Goal: Contribute content: Contribute content

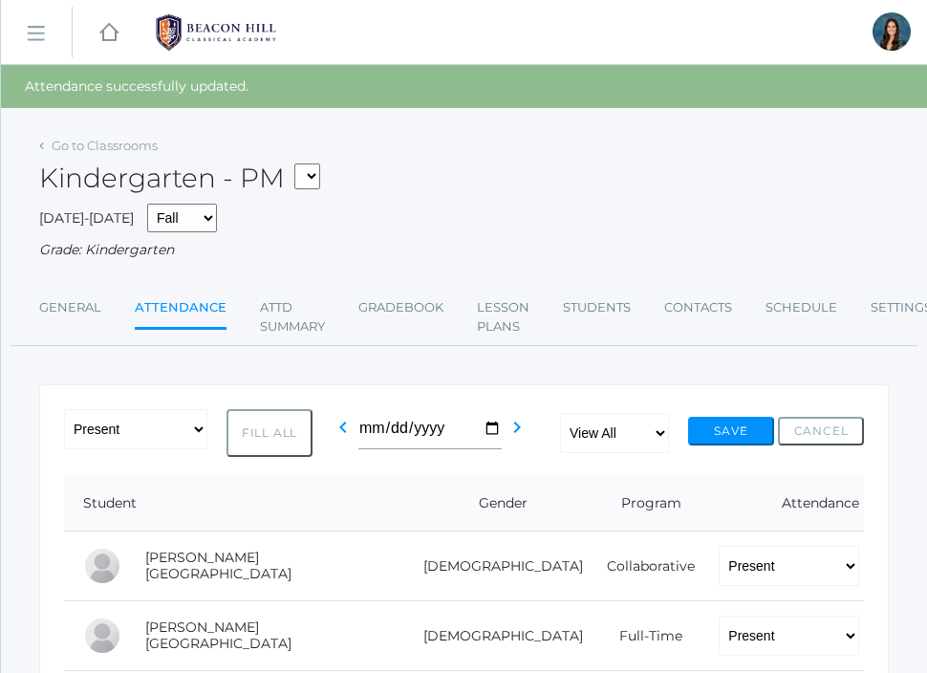
select select "1957"
click at [300, 163] on select "*KIND - Kindergarten AM *KIND - Kindergarten PM" at bounding box center [307, 176] width 26 height 26
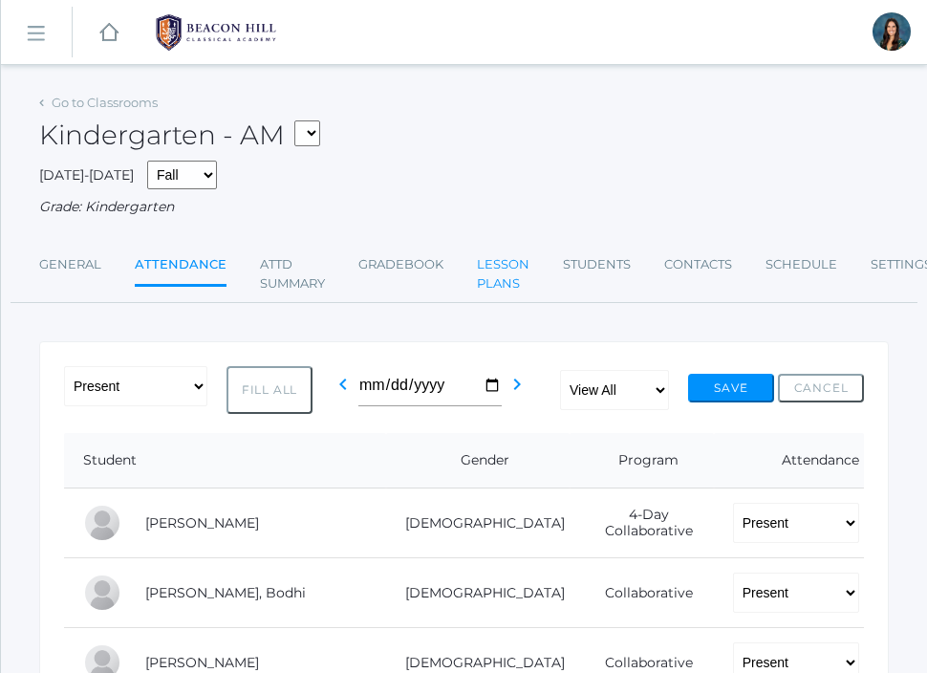
click at [509, 270] on link "Lesson Plans" at bounding box center [503, 274] width 53 height 56
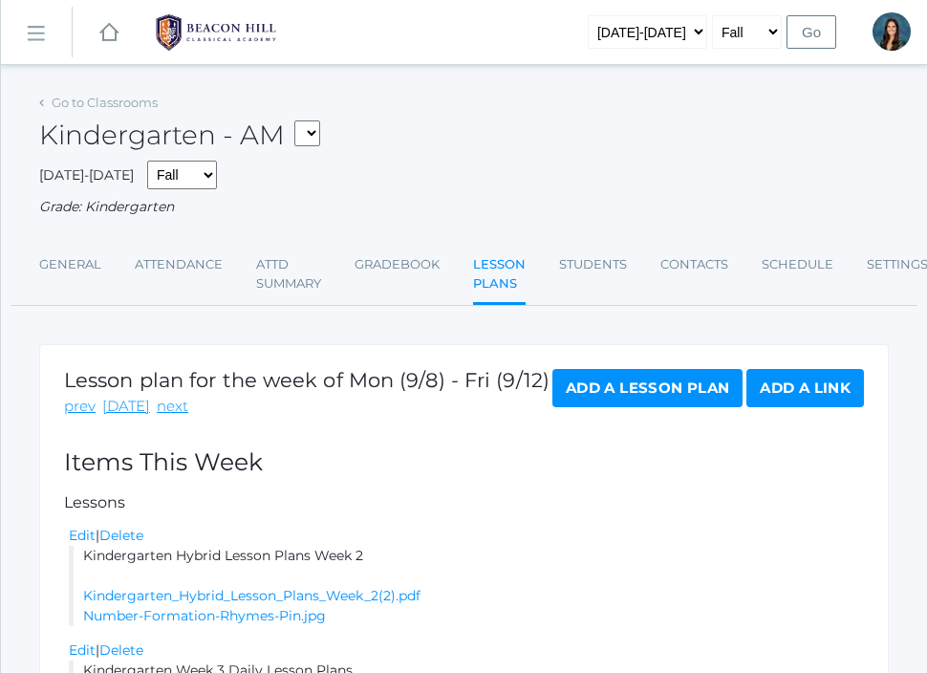
drag, startPoint x: 371, startPoint y: 559, endPoint x: 81, endPoint y: 555, distance: 289.7
click at [81, 555] on li "Kindergarten Hybrid Lesson Plans Week 2 Kindergarten_Hybrid_Lesson_Plans_Week_2…" at bounding box center [466, 586] width 795 height 80
copy li "Kindergarten Hybrid Lesson Plans Week 2"
click at [161, 403] on link "next" at bounding box center [173, 407] width 32 height 22
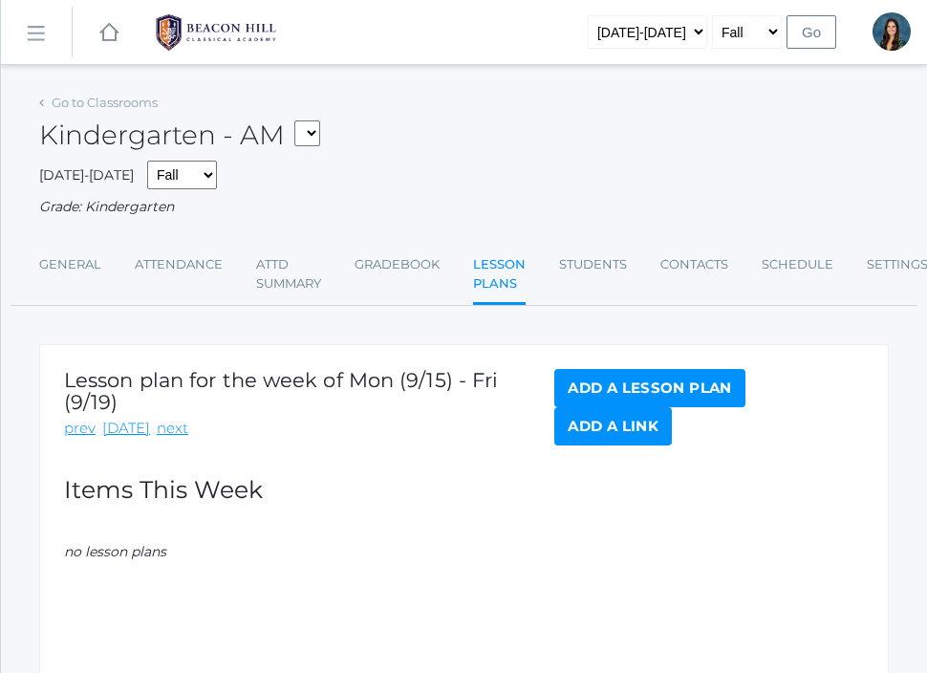
scroll to position [33, 0]
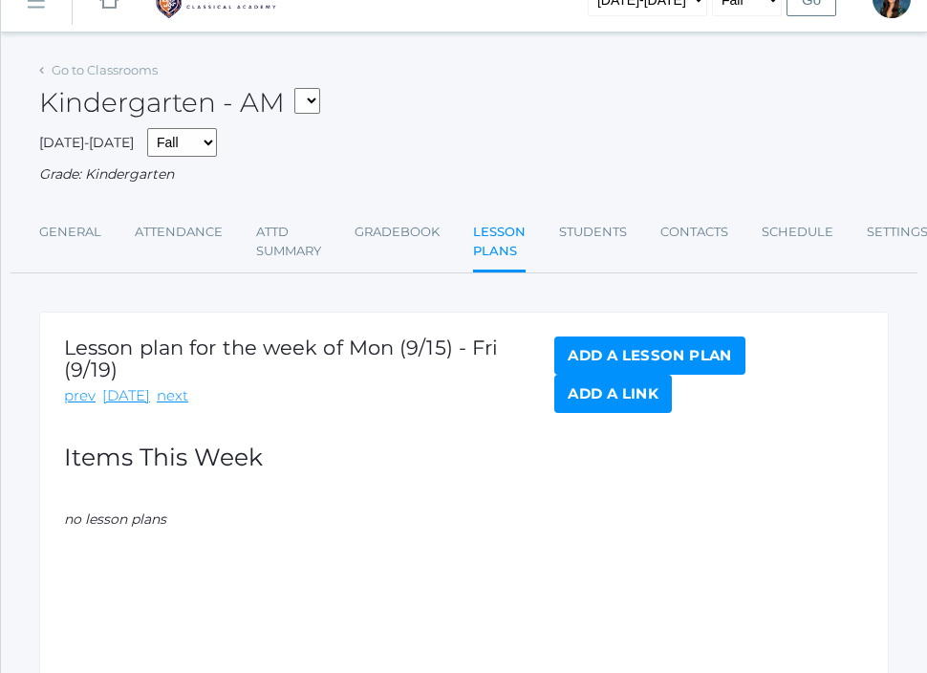
click at [603, 349] on link "Add a Lesson Plan" at bounding box center [649, 355] width 190 height 38
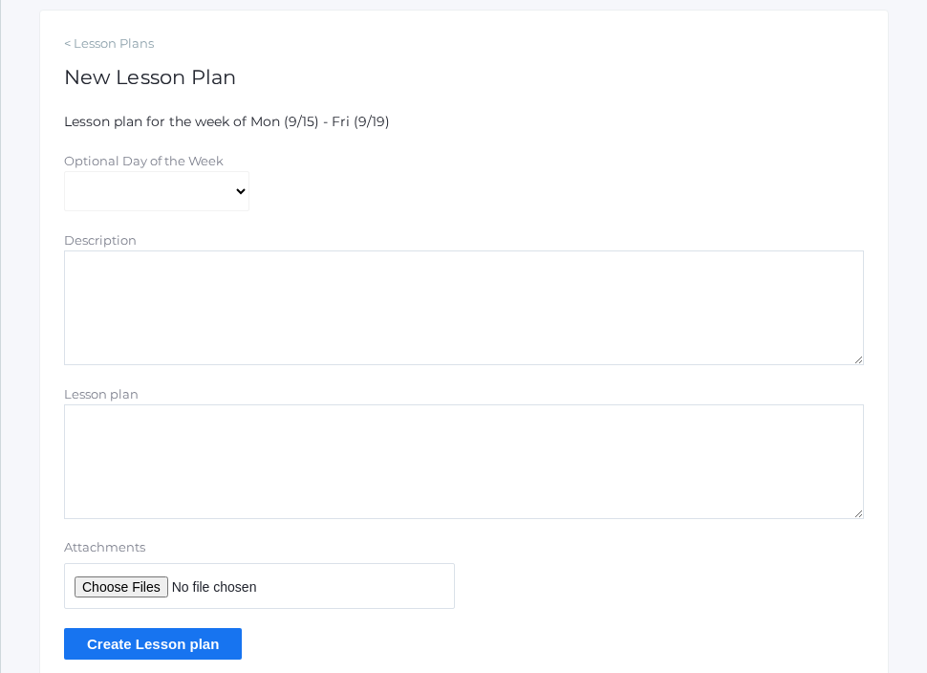
scroll to position [358, 0]
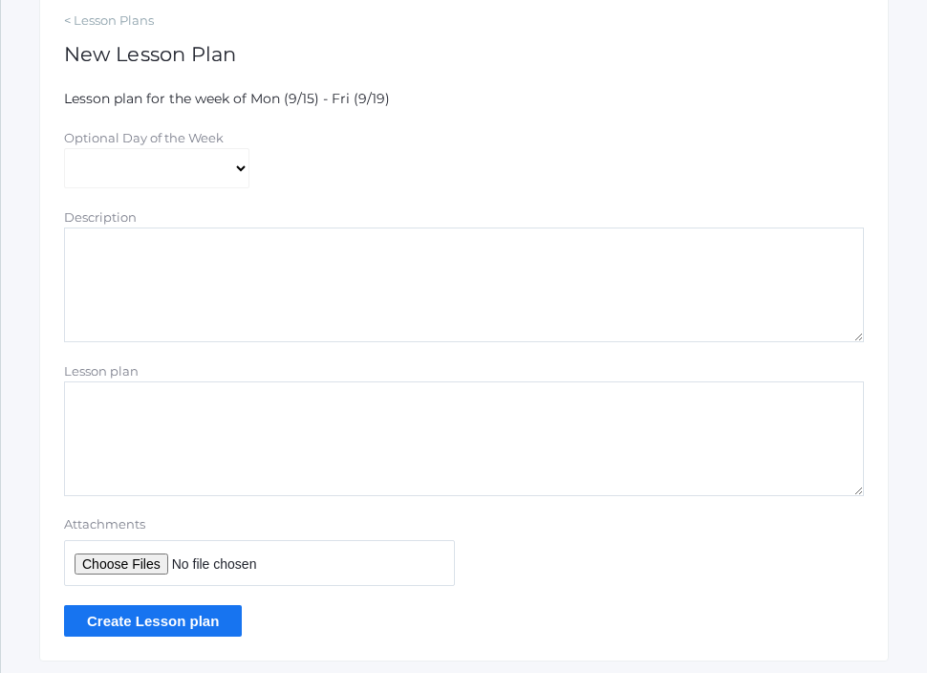
click at [166, 422] on textarea "Lesson plan" at bounding box center [464, 438] width 800 height 115
paste textarea "Kindergarten Hybrid Lesson Plans Week 2"
click at [303, 400] on textarea "Kindergarten Hybrid Lesson Plans Week 3" at bounding box center [464, 438] width 800 height 115
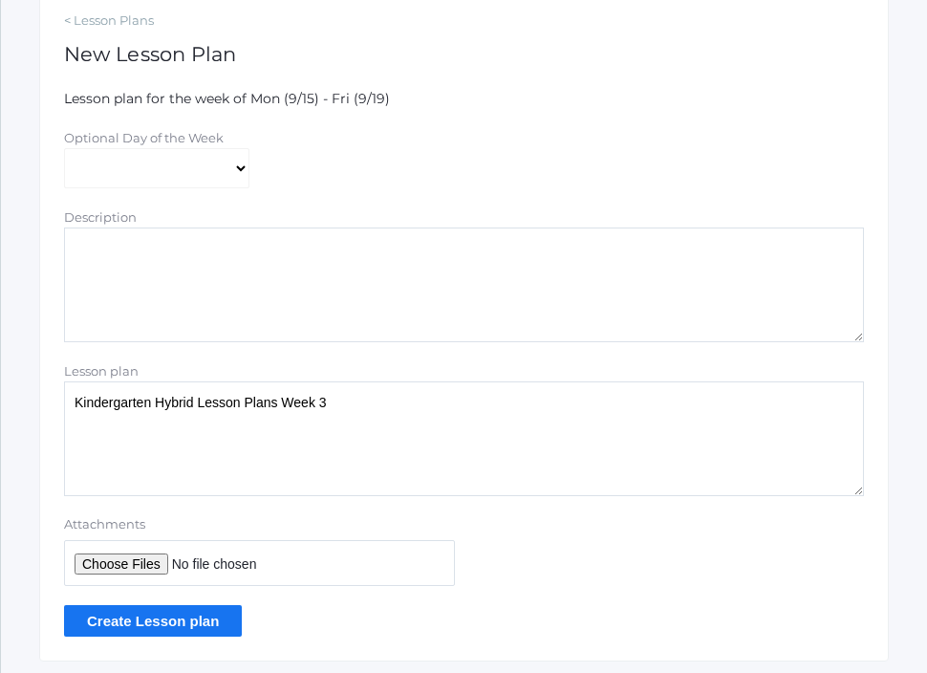
type textarea "Kindergarten Hybrid Lesson Plans Week 3"
click at [136, 561] on input "Attachments" at bounding box center [259, 563] width 391 height 46
type input "C:\fakepath\Kindergarten Hybrid Lesson Plans Week 3.pdf"
click at [158, 619] on input "Create Lesson plan" at bounding box center [153, 621] width 178 height 32
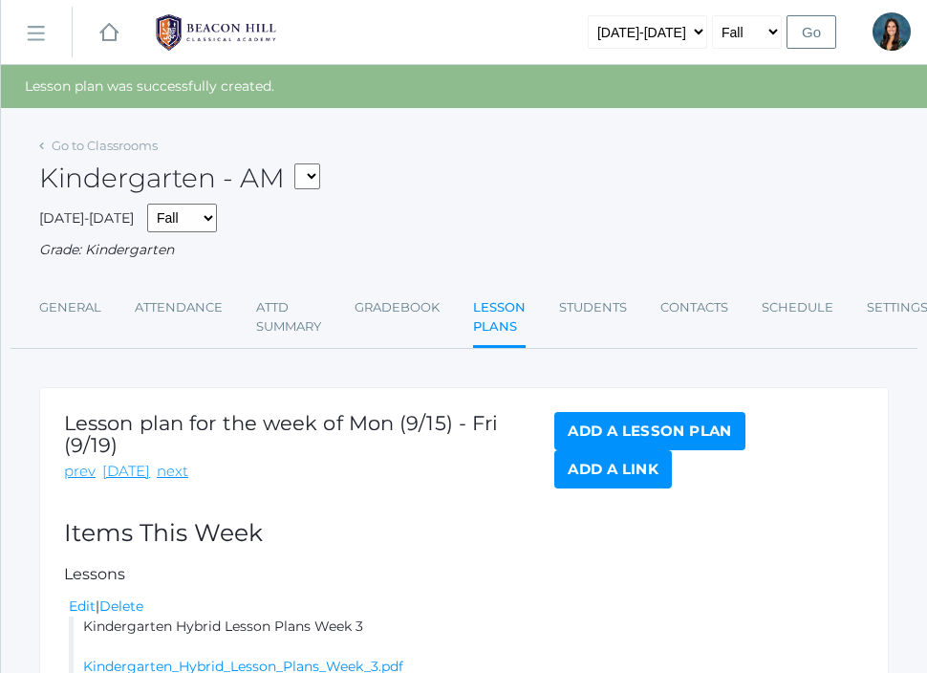
click at [313, 176] on select "*KIND - Kindergarten AM *KIND - Kindergarten PM" at bounding box center [307, 176] width 26 height 26
select select "2131"
click at [300, 163] on select "*KIND - Kindergarten AM *KIND - Kindergarten PM" at bounding box center [307, 176] width 26 height 26
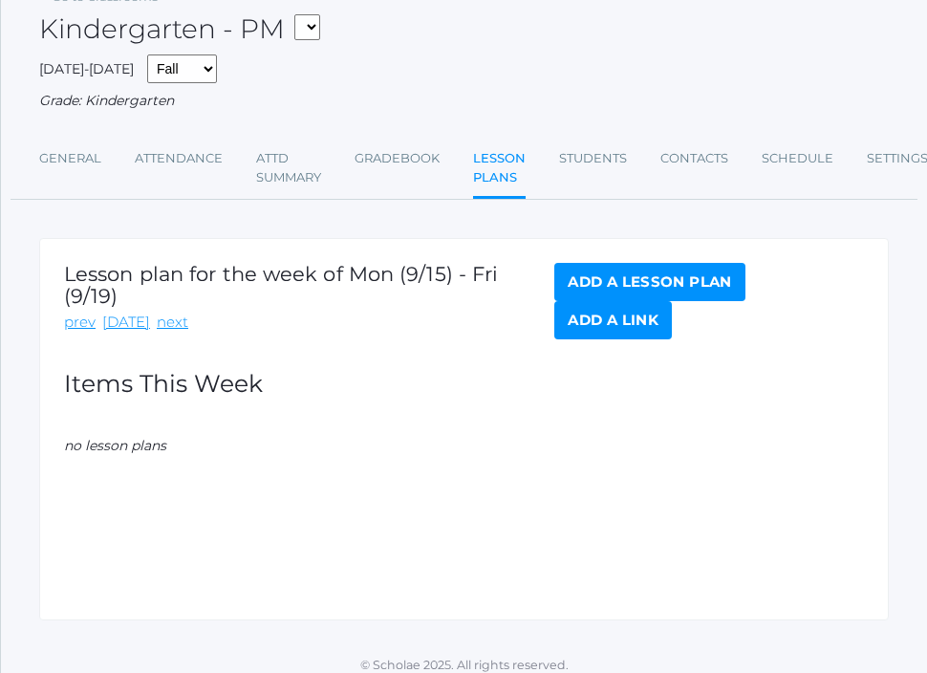
scroll to position [117, 0]
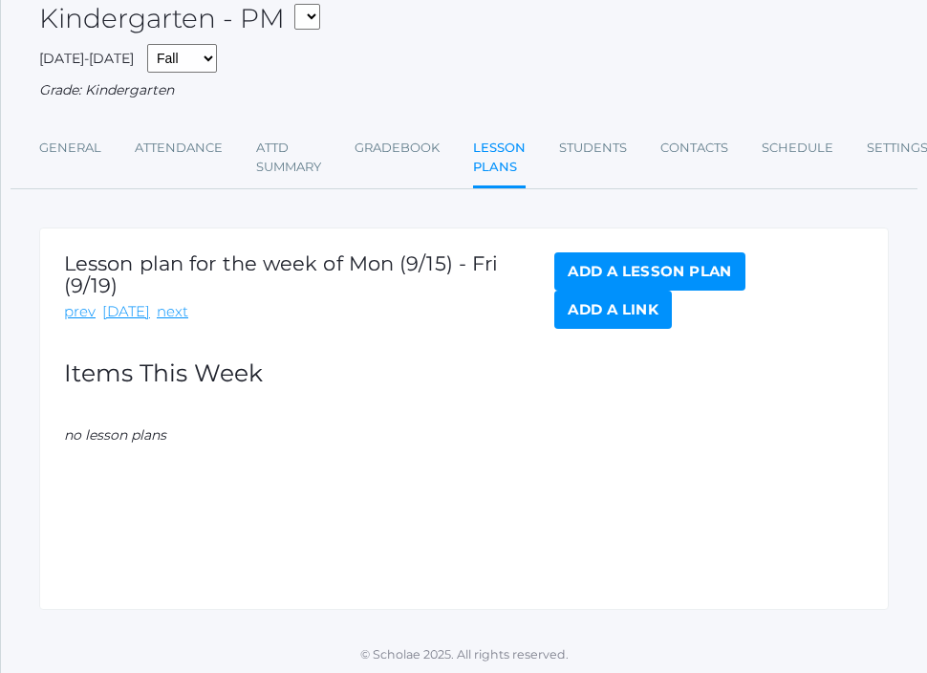
click at [604, 262] on link "Add a Lesson Plan" at bounding box center [649, 271] width 190 height 38
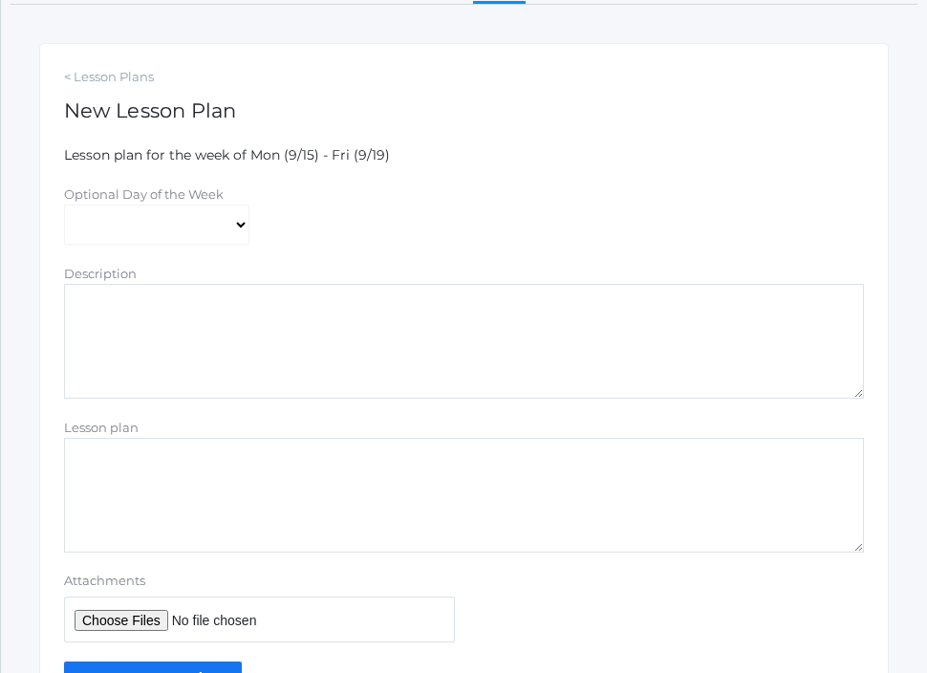
scroll to position [413, 0]
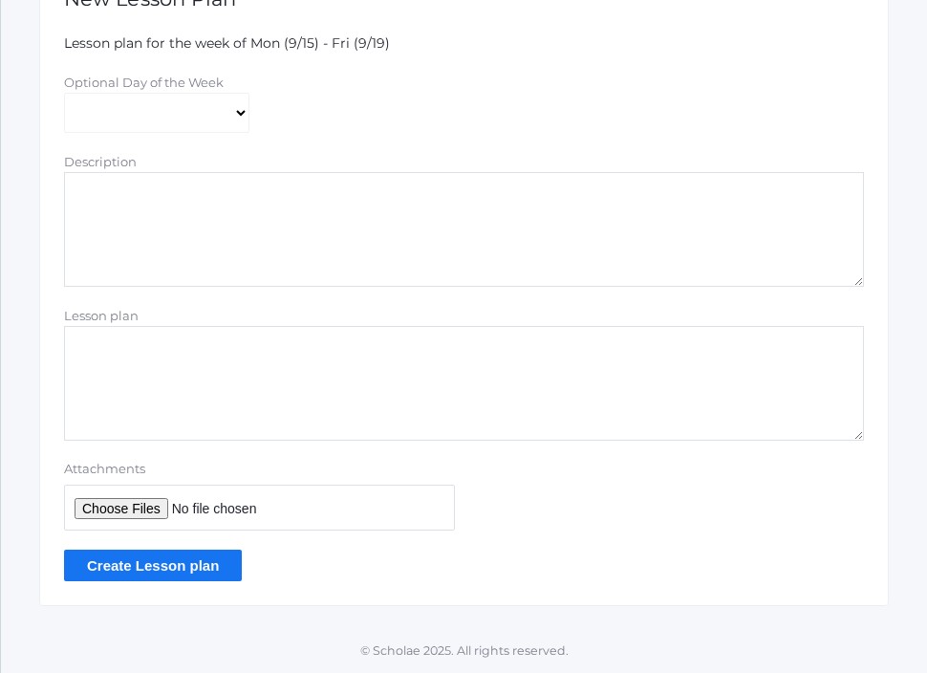
click at [144, 413] on textarea "Lesson plan" at bounding box center [464, 383] width 800 height 115
paste textarea "Kindergarten Hybrid Lesson Plans Week 3"
type textarea "Kindergarten Hybrid Lesson Plans Week 3"
click at [116, 502] on input "Attachments" at bounding box center [259, 508] width 391 height 46
type input "C:\fakepath\Kindergarten Hybrid Lesson Plans Week 3.pdf"
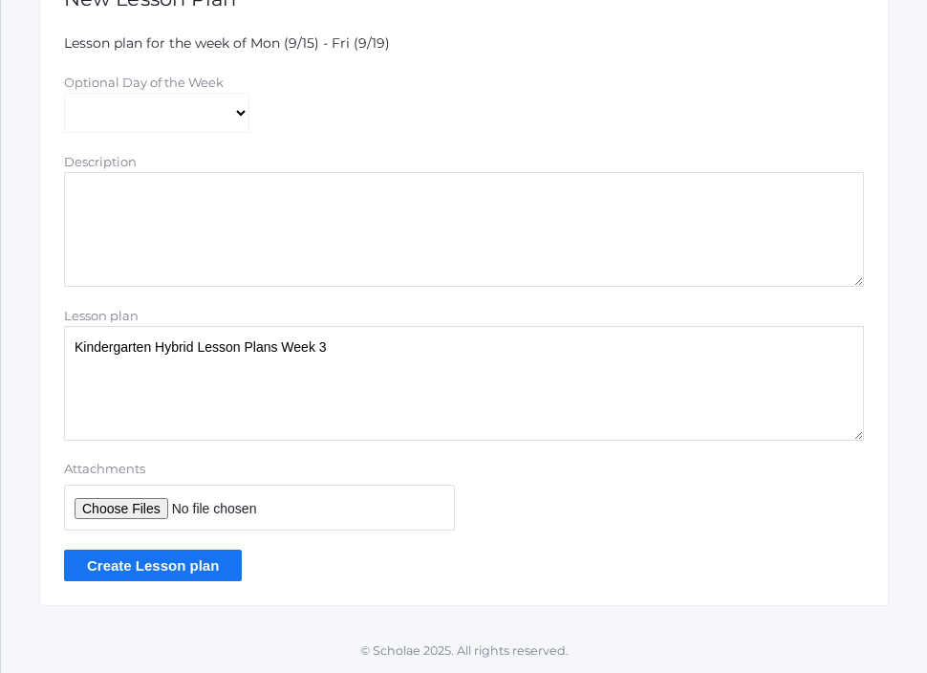
click at [195, 560] on input "Create Lesson plan" at bounding box center [153, 566] width 178 height 32
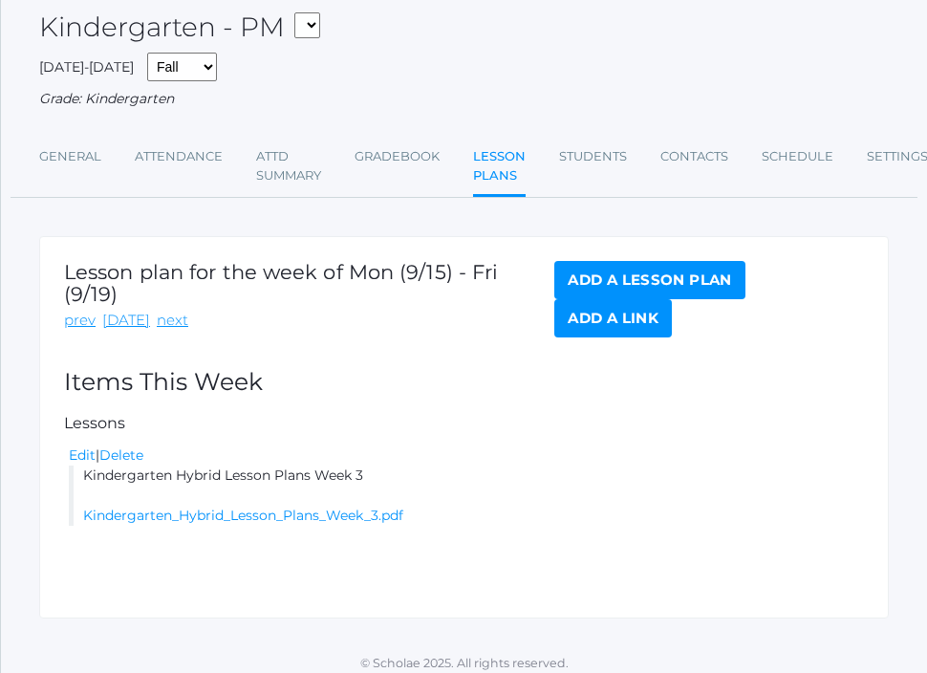
scroll to position [163, 0]
